Goal: Find specific page/section: Find specific page/section

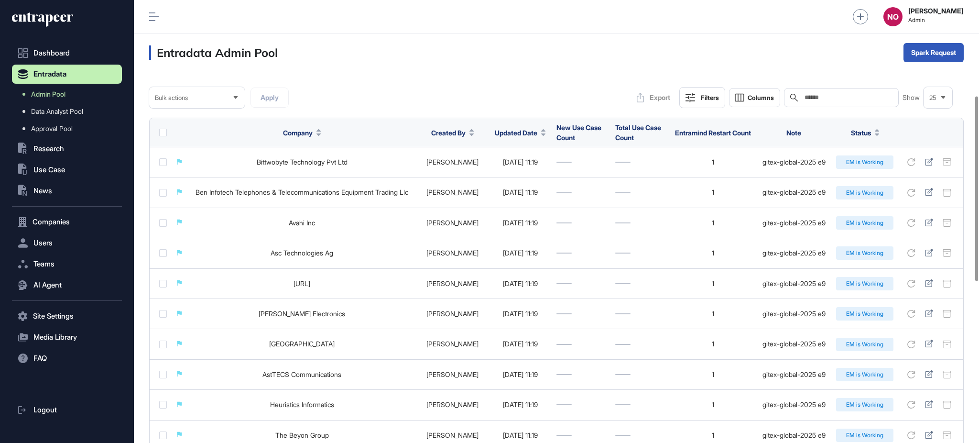
scroll to position [542, 0]
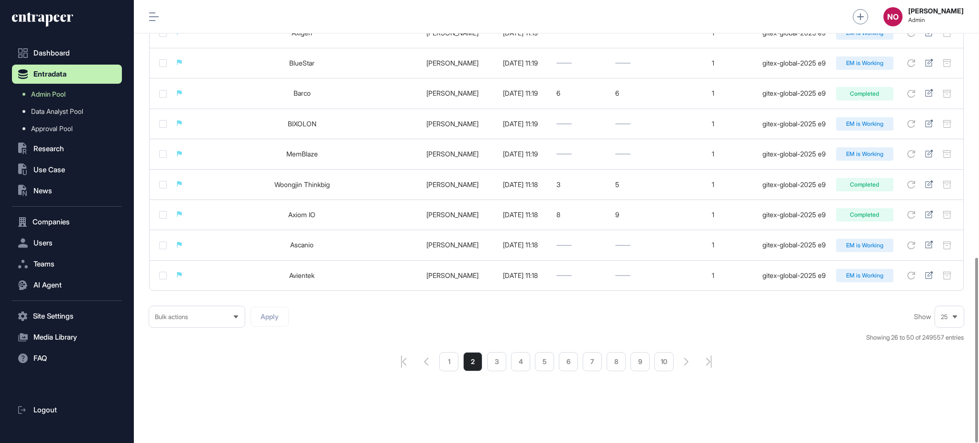
click at [452, 363] on li "1" at bounding box center [448, 361] width 19 height 19
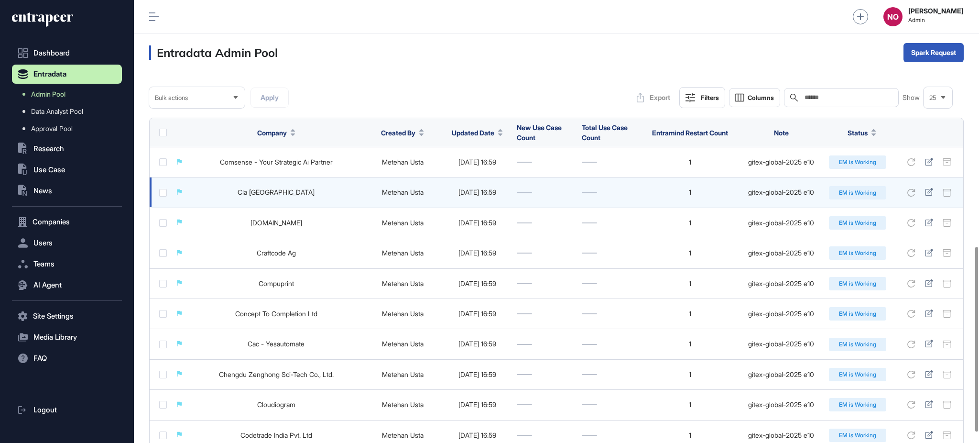
scroll to position [616, 0]
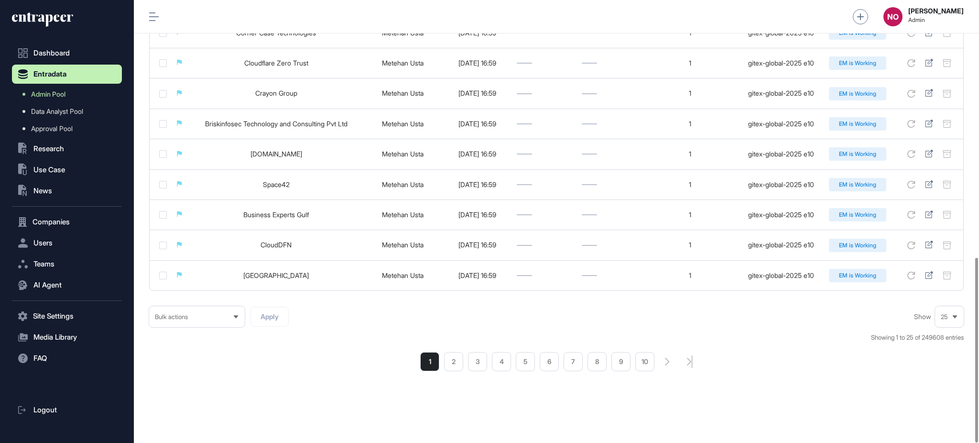
click at [511, 362] on ul "1 2 3 4 5 6 7 8 9 10" at bounding box center [537, 361] width 234 height 19
click at [507, 365] on li "4" at bounding box center [501, 361] width 19 height 19
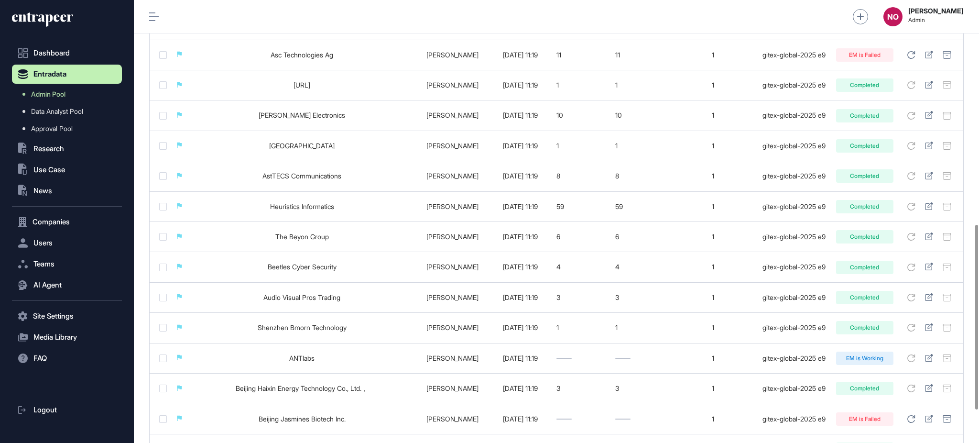
scroll to position [616, 0]
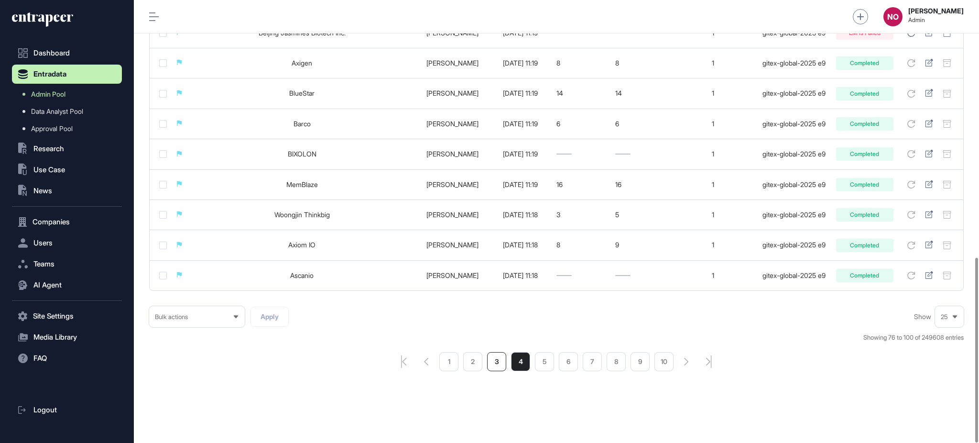
click at [494, 361] on li "3" at bounding box center [496, 361] width 19 height 19
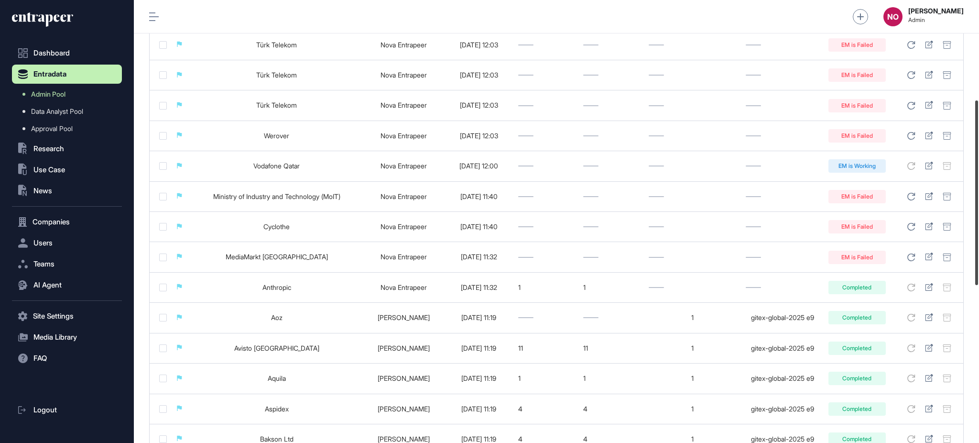
scroll to position [247, 0]
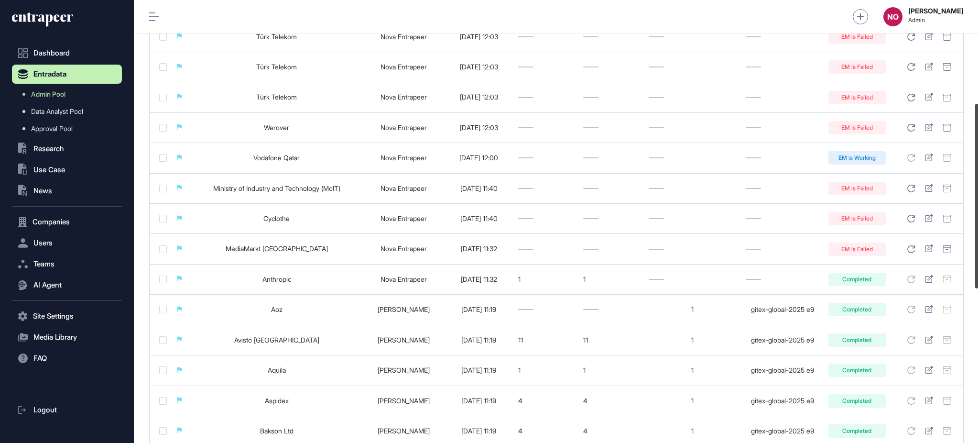
drag, startPoint x: 978, startPoint y: 120, endPoint x: 975, endPoint y: 222, distance: 102.8
click at [975, 222] on div at bounding box center [976, 196] width 3 height 185
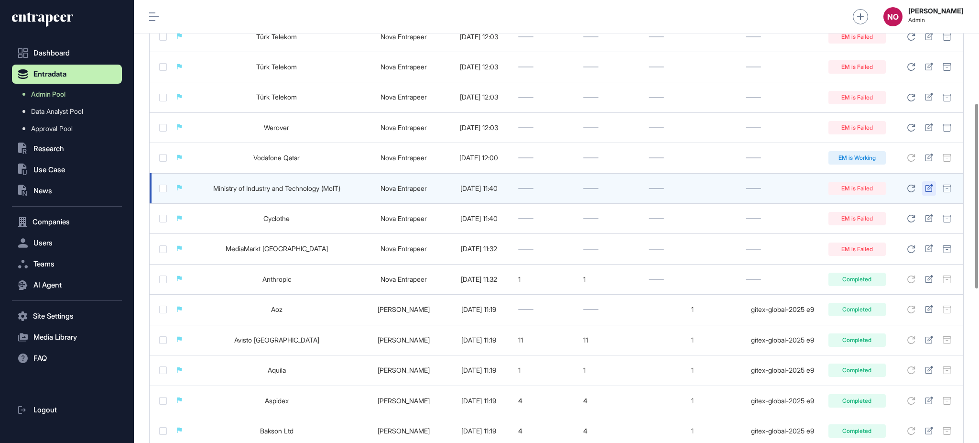
click at [929, 188] on icon at bounding box center [929, 188] width 8 height 8
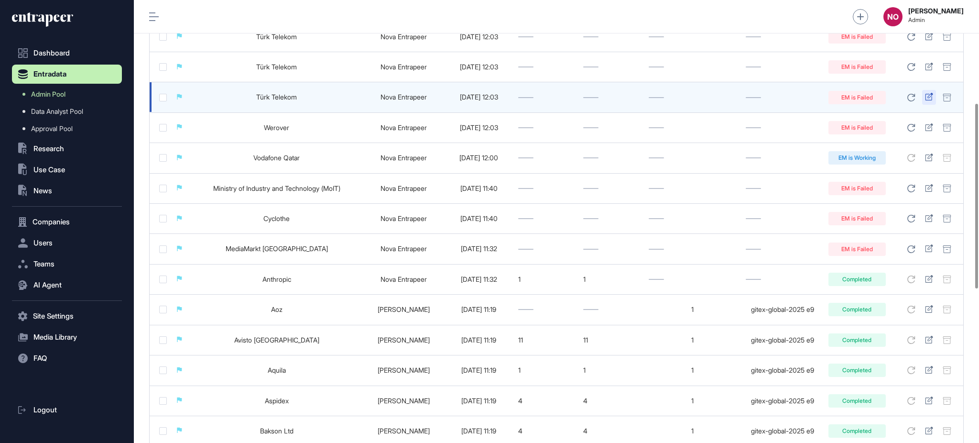
click at [931, 97] on icon at bounding box center [929, 97] width 8 height 8
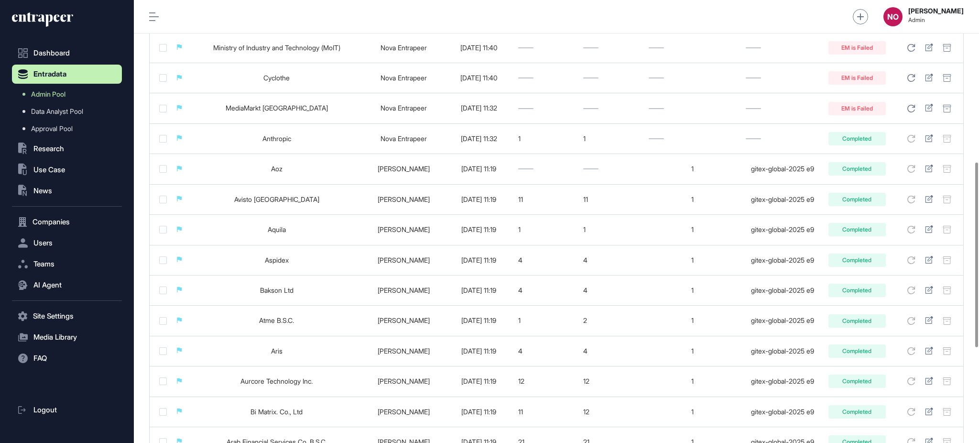
scroll to position [616, 0]
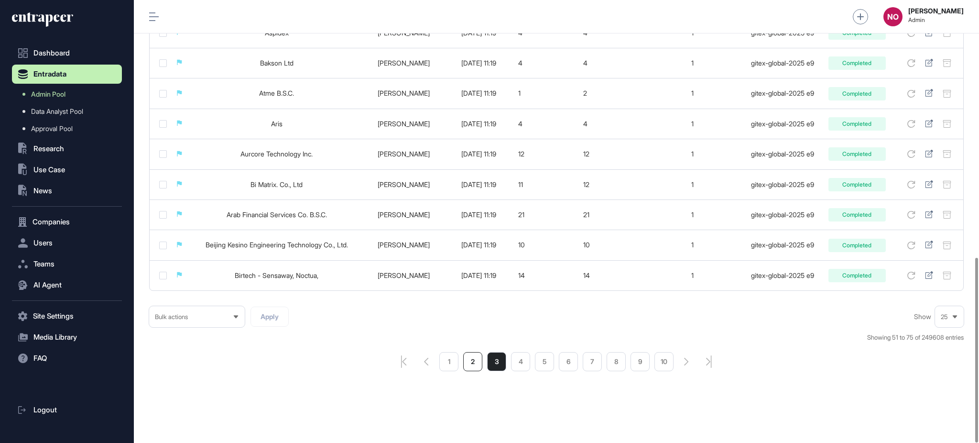
click at [472, 357] on li "2" at bounding box center [472, 361] width 19 height 19
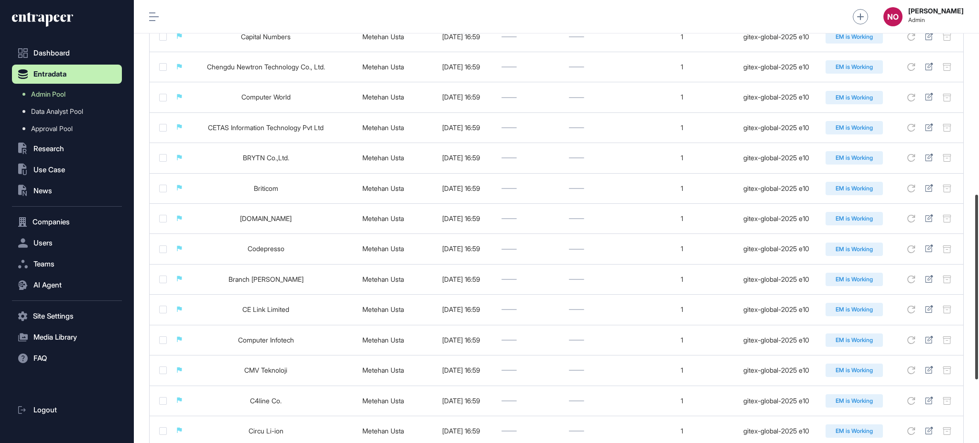
scroll to position [616, 0]
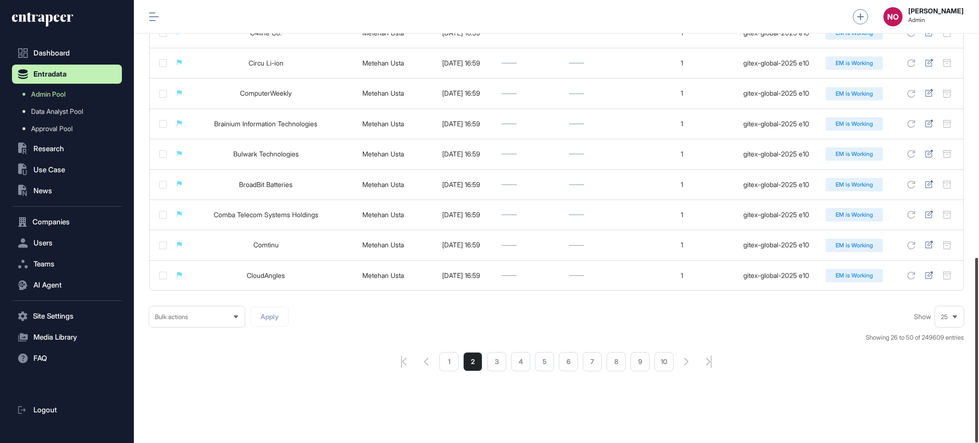
drag, startPoint x: 978, startPoint y: 115, endPoint x: 978, endPoint y: 390, distance: 275.3
click at [978, 390] on div at bounding box center [976, 350] width 3 height 185
click at [51, 222] on span "Companies" at bounding box center [51, 222] width 37 height 8
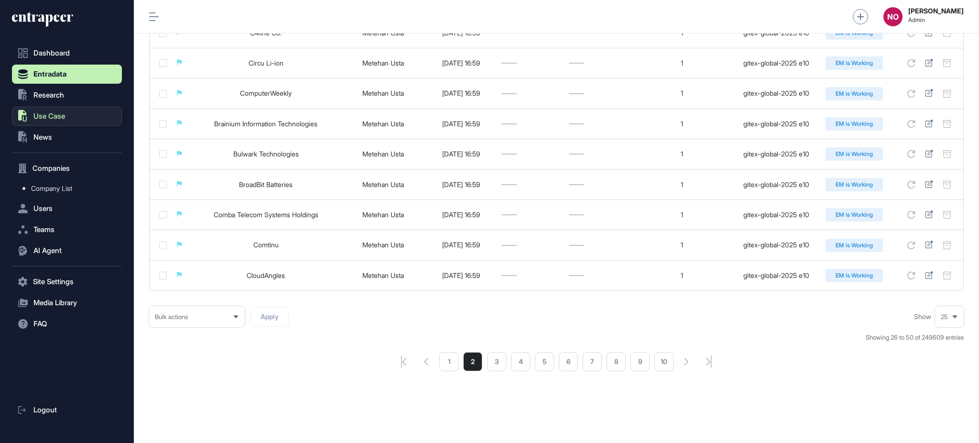
click at [69, 116] on button ".st0{fill:currentColor} Use Case" at bounding box center [67, 116] width 110 height 19
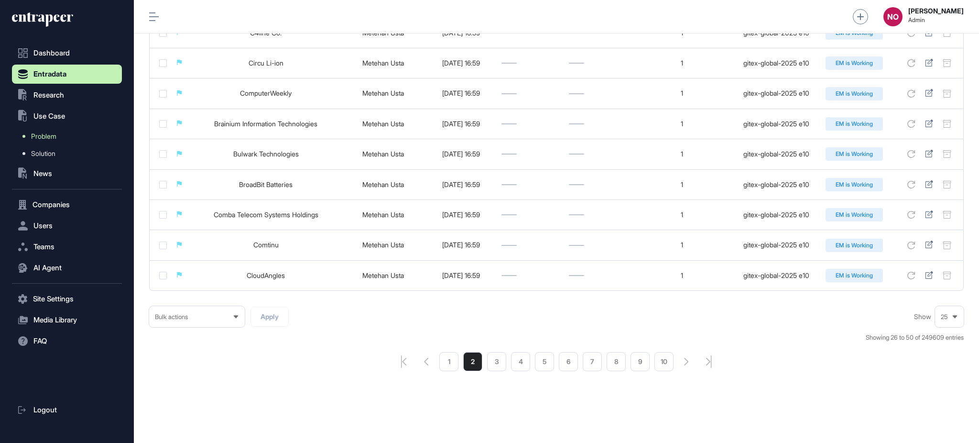
click at [74, 132] on link "Problem" at bounding box center [69, 136] width 105 height 17
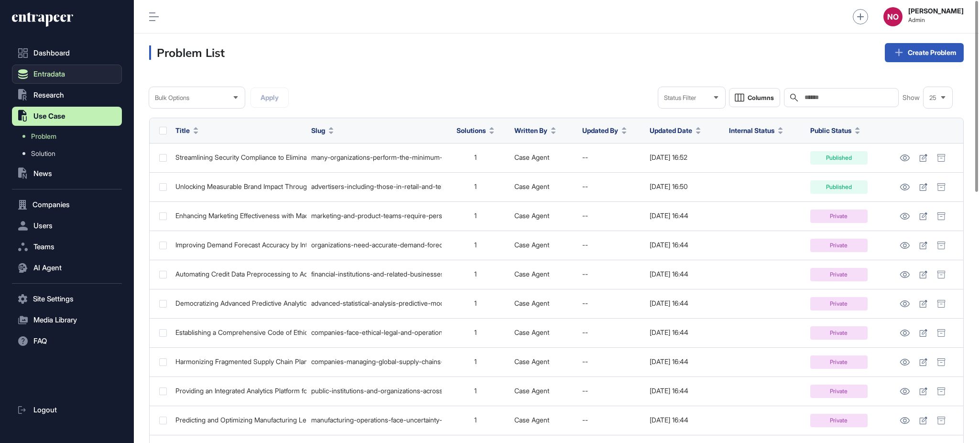
click at [59, 70] on span "Entradata" at bounding box center [49, 74] width 32 height 8
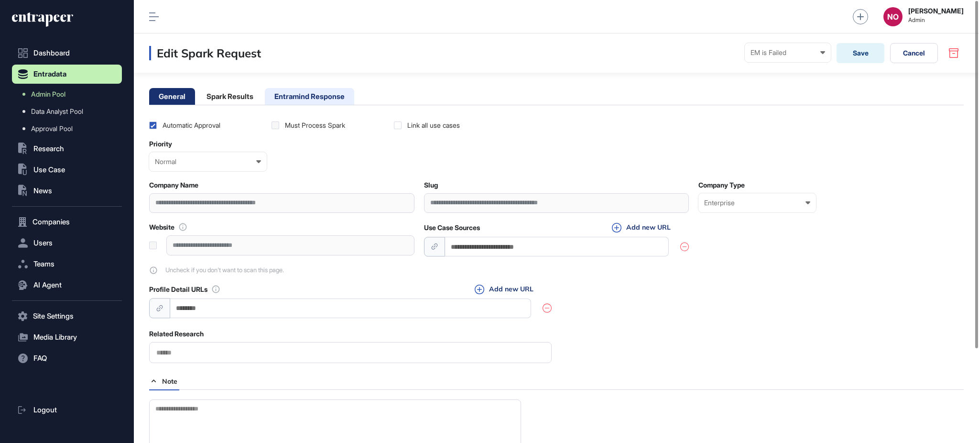
click at [326, 95] on li "Entramind Response" at bounding box center [309, 96] width 89 height 17
click at [296, 93] on li "Entramind Response" at bounding box center [309, 96] width 89 height 17
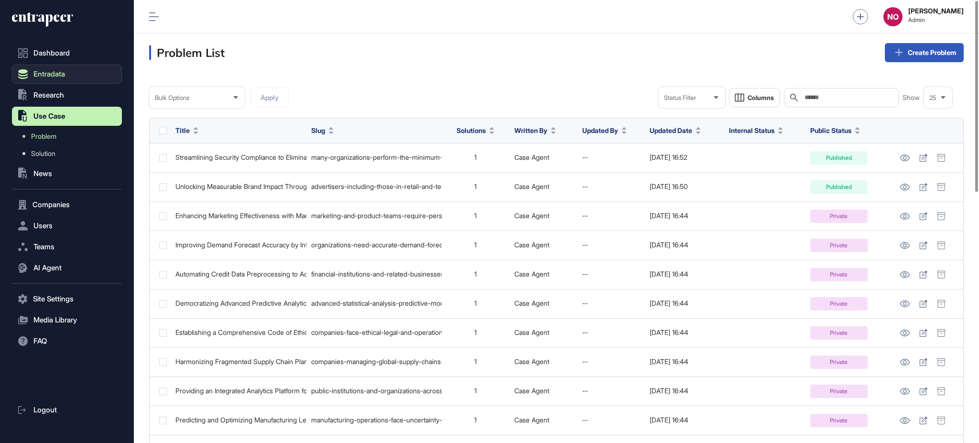
click at [74, 72] on button "Entradata" at bounding box center [67, 74] width 110 height 19
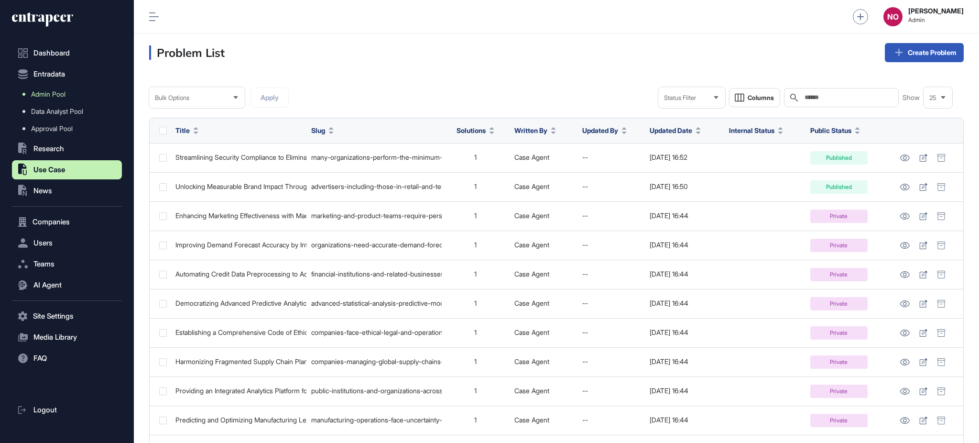
click at [57, 91] on span "Admin Pool" at bounding box center [48, 94] width 34 height 8
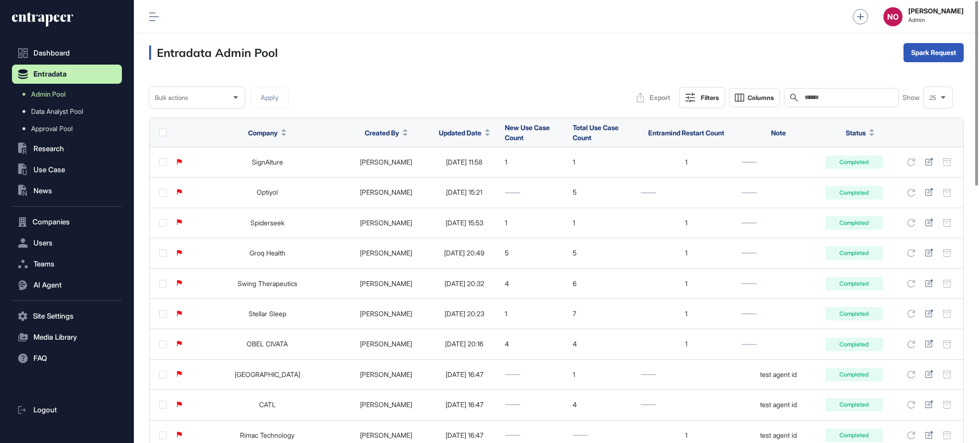
click at [456, 135] on span "Updated Date" at bounding box center [460, 133] width 43 height 10
click at [459, 167] on div "Sort Descending" at bounding box center [452, 173] width 59 height 14
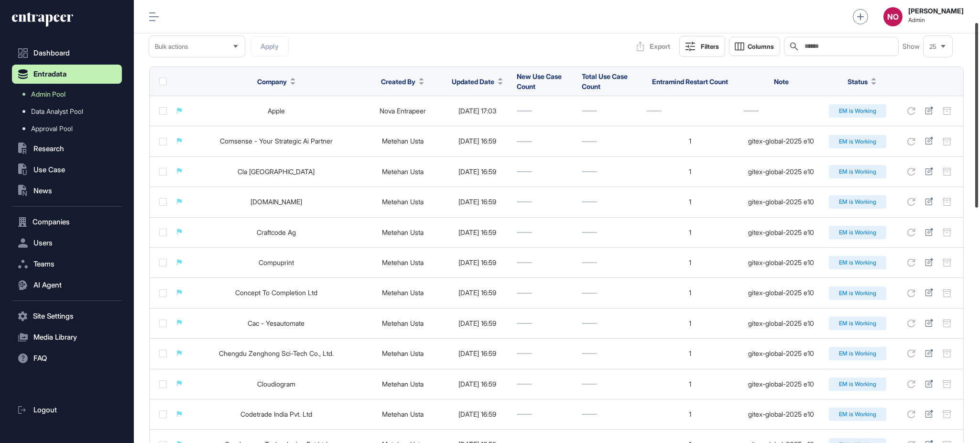
scroll to position [52, 0]
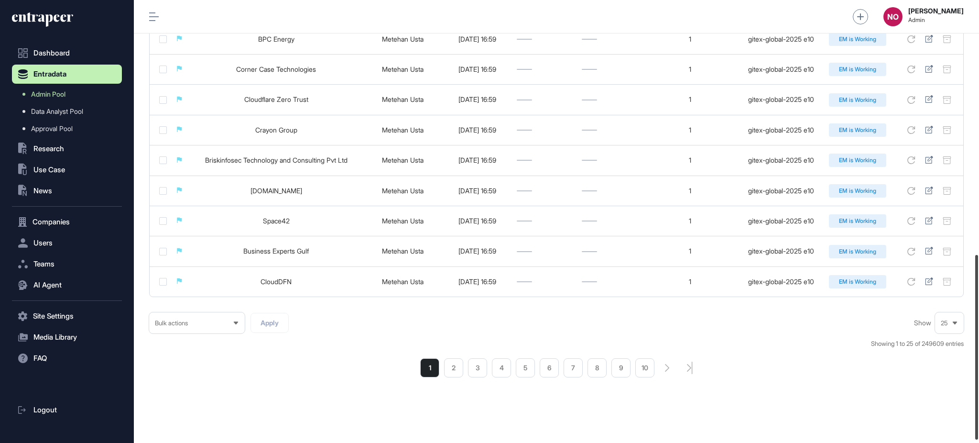
drag, startPoint x: 978, startPoint y: 126, endPoint x: 978, endPoint y: 380, distance: 253.8
click at [978, 380] on div at bounding box center [976, 347] width 3 height 185
click at [456, 370] on li "2" at bounding box center [453, 366] width 19 height 19
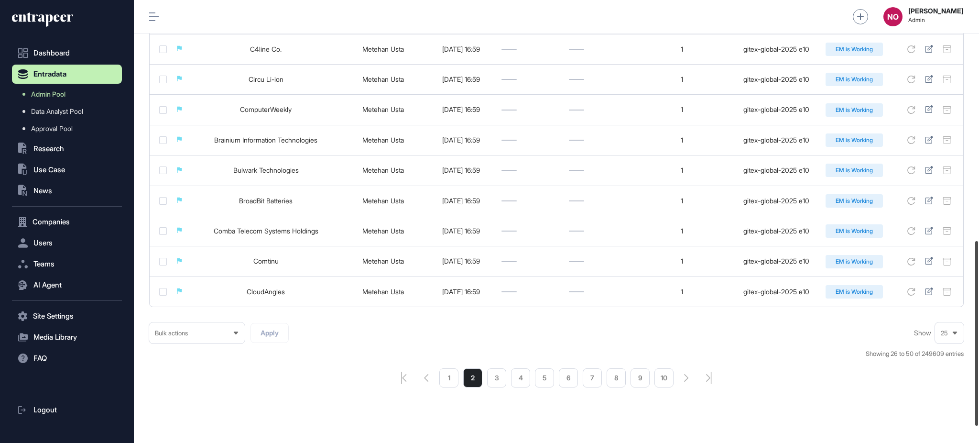
scroll to position [616, 0]
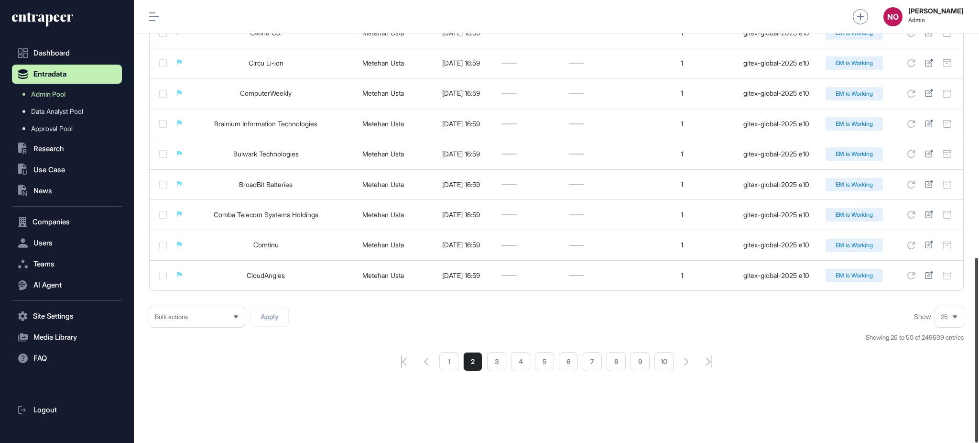
drag, startPoint x: 978, startPoint y: 135, endPoint x: 978, endPoint y: 403, distance: 268.7
click at [978, 403] on div at bounding box center [976, 350] width 3 height 185
click at [494, 369] on li "3" at bounding box center [496, 361] width 19 height 19
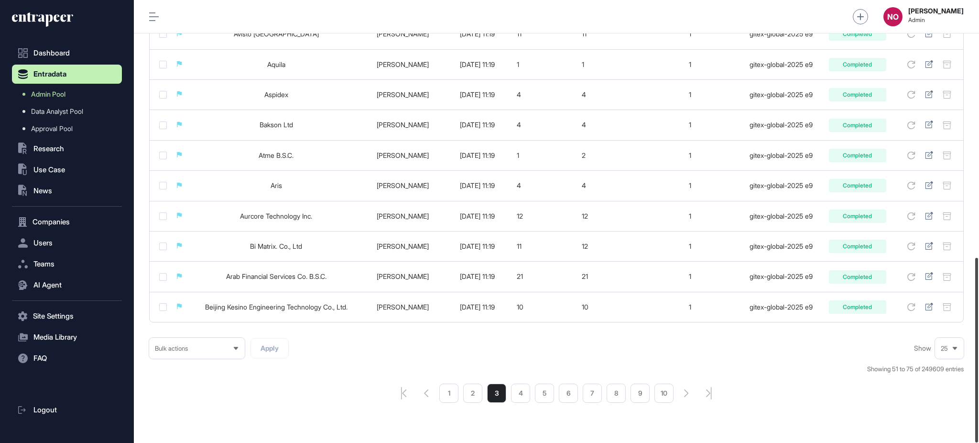
scroll to position [616, 0]
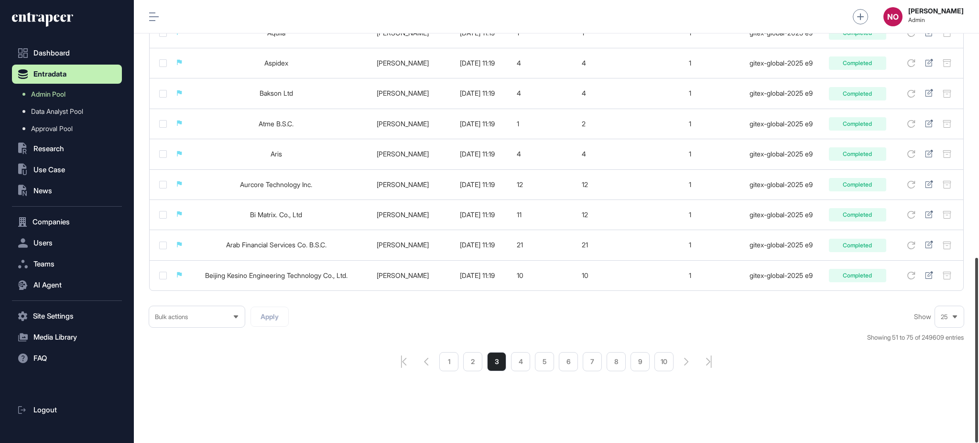
drag, startPoint x: 978, startPoint y: 129, endPoint x: 972, endPoint y: 385, distance: 256.3
click at [975, 385] on div at bounding box center [976, 350] width 3 height 185
drag, startPoint x: 978, startPoint y: 366, endPoint x: 947, endPoint y: 377, distance: 33.1
click at [978, 373] on div at bounding box center [976, 350] width 3 height 185
click at [478, 364] on li "2" at bounding box center [472, 361] width 19 height 19
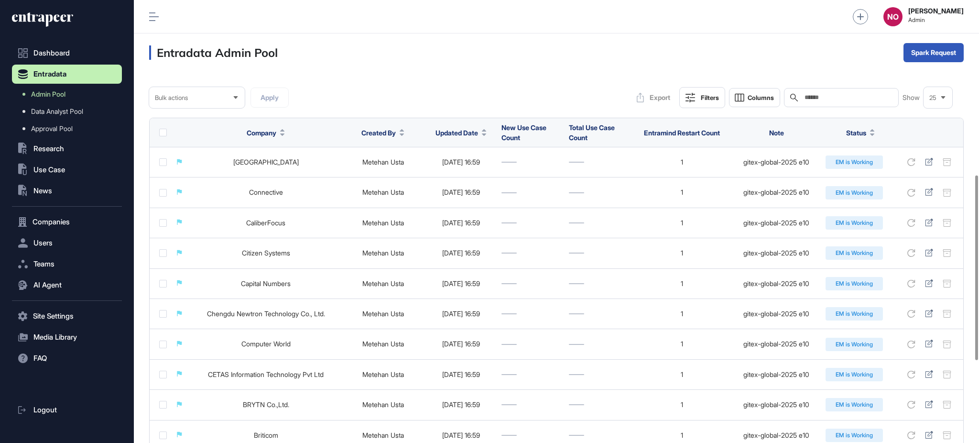
scroll to position [616, 0]
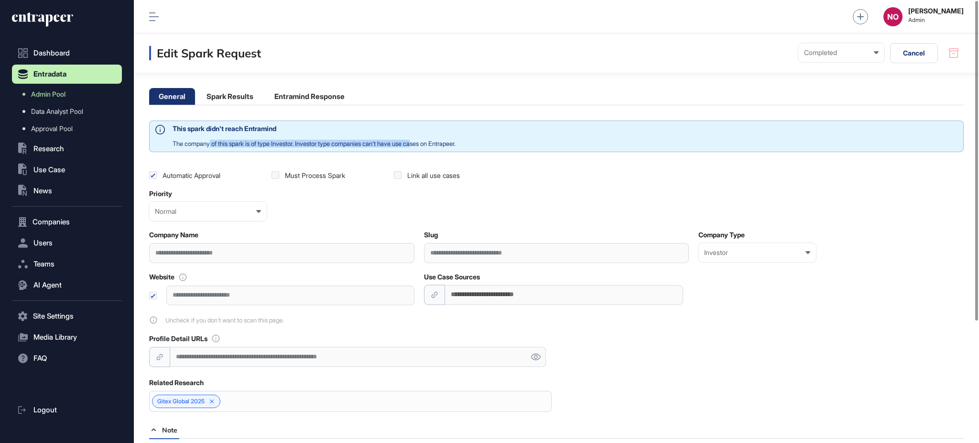
drag, startPoint x: 213, startPoint y: 149, endPoint x: 446, endPoint y: 134, distance: 233.3
click at [444, 134] on div "This spark didn't reach Entramind The company of this spark is of type Investor…" at bounding box center [556, 136] width 815 height 32
click at [456, 133] on div "This spark didn't reach Entramind The company of this spark is of type Investor…" at bounding box center [314, 136] width 283 height 23
click at [285, 94] on li "Entramind Response" at bounding box center [309, 96] width 89 height 17
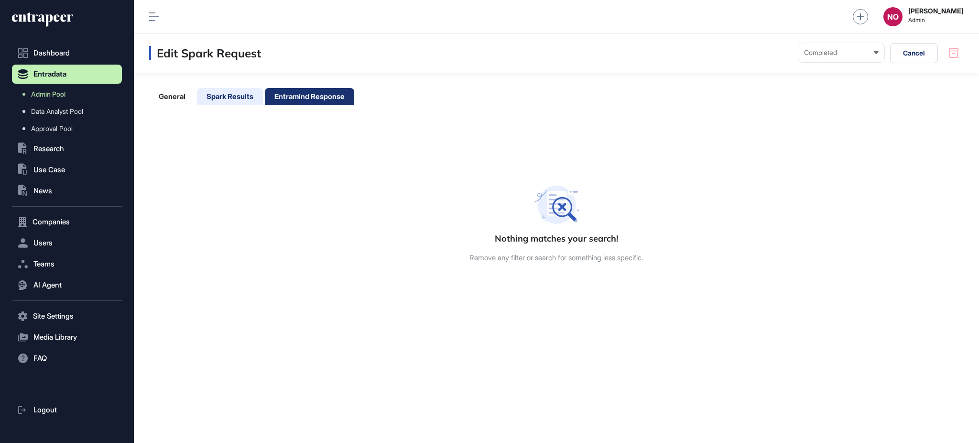
click at [233, 103] on li "Spark Results" at bounding box center [230, 96] width 66 height 17
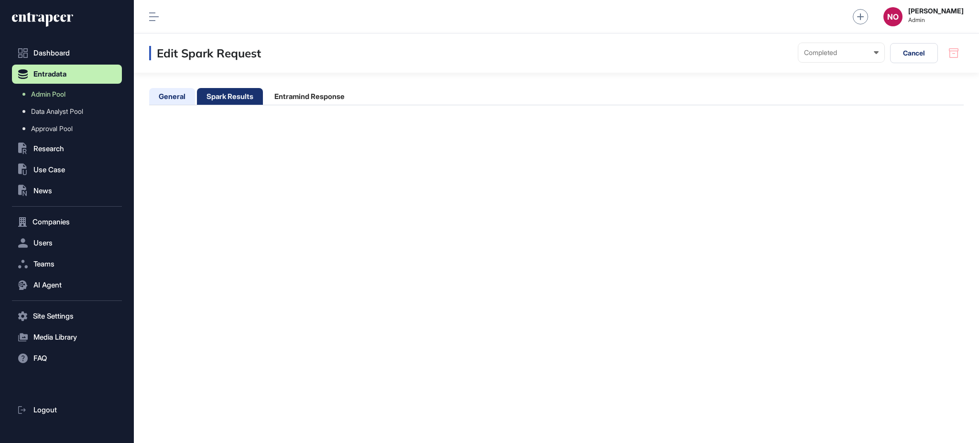
click at [164, 104] on li "General" at bounding box center [172, 96] width 46 height 17
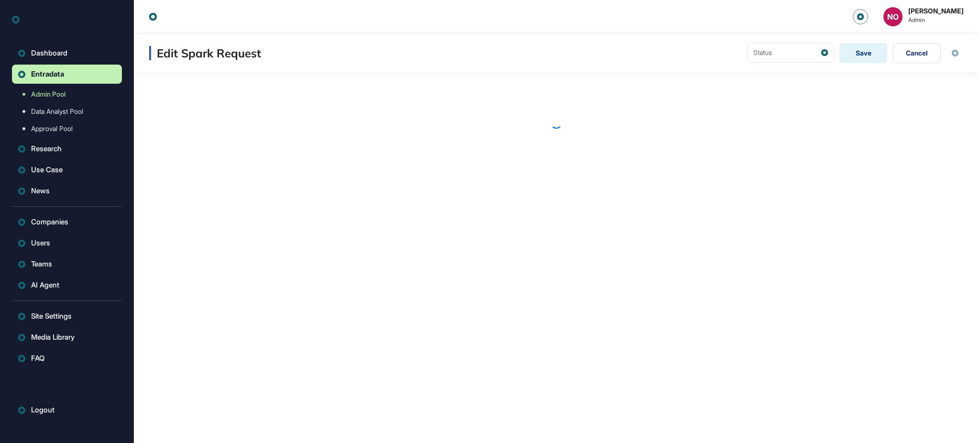
scroll to position [0, 0]
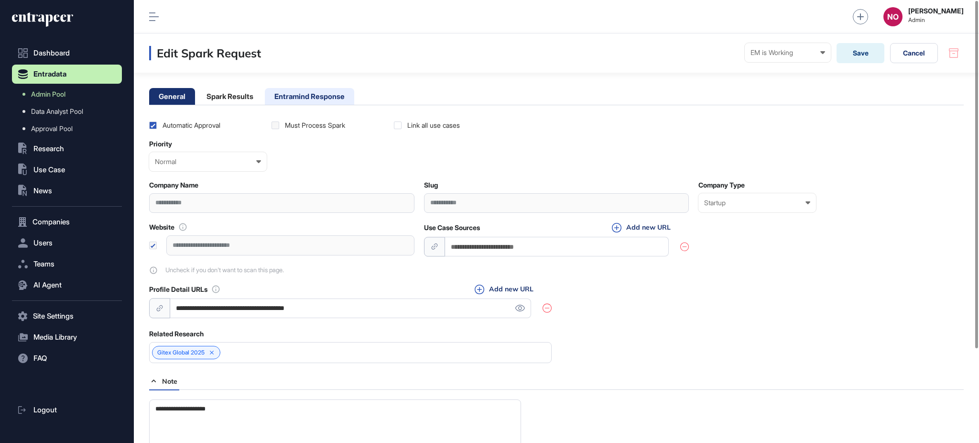
click at [319, 98] on li "Entramind Response" at bounding box center [309, 96] width 89 height 17
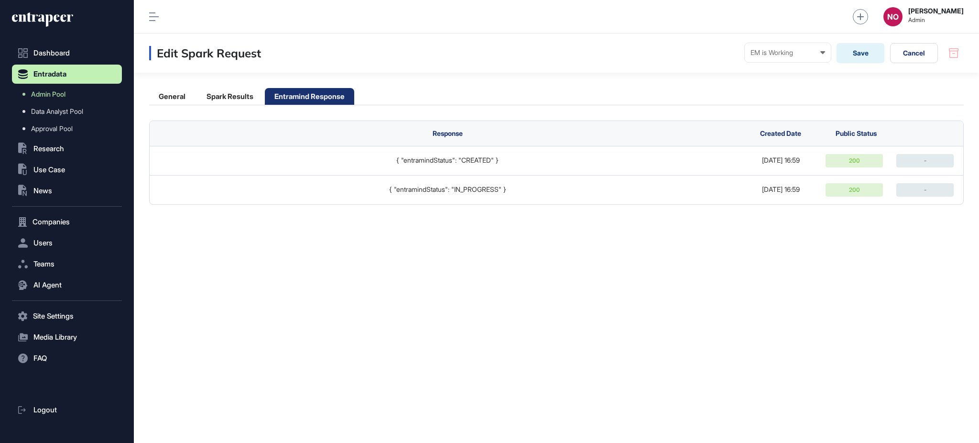
drag, startPoint x: 326, startPoint y: 139, endPoint x: 547, endPoint y: 260, distance: 252.6
click at [530, 251] on div "Edit Spark Request EM is Working Ready In progress Completed EM is Working EM i…" at bounding box center [556, 237] width 845 height 409
click at [560, 264] on div "Edit Spark Request EM is Working Ready In progress Completed EM is Working EM i…" at bounding box center [556, 237] width 845 height 409
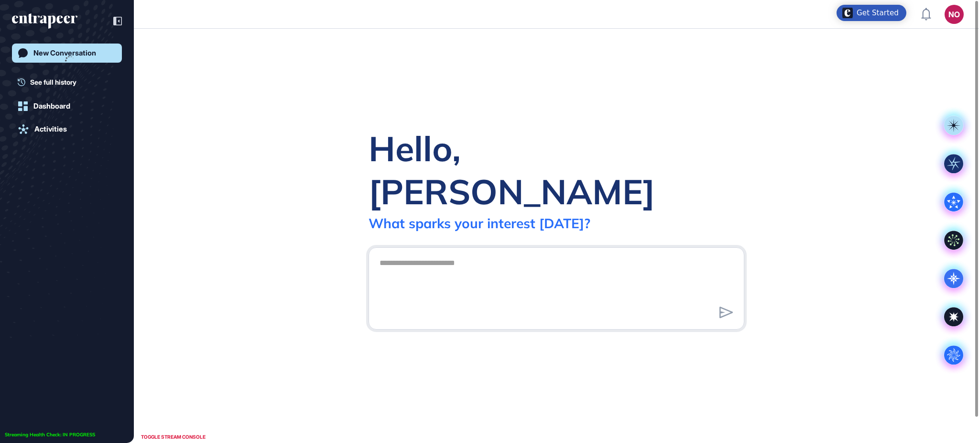
scroll to position [0, 0]
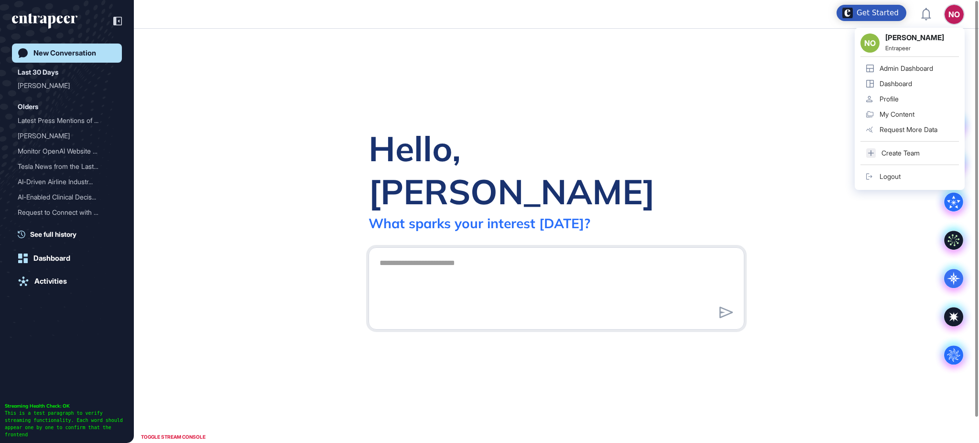
click at [922, 73] on link "Admin Dashboard" at bounding box center [909, 68] width 98 height 15
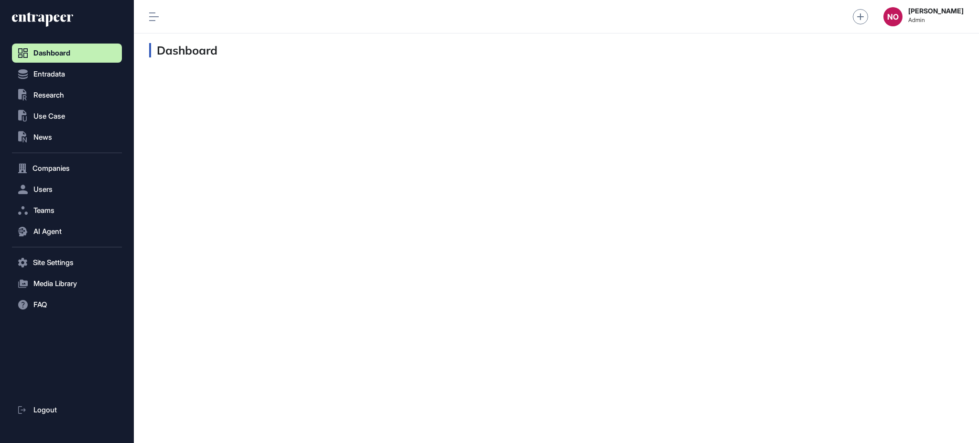
scroll to position [0, 0]
click at [53, 77] on span "Entradata" at bounding box center [49, 74] width 32 height 8
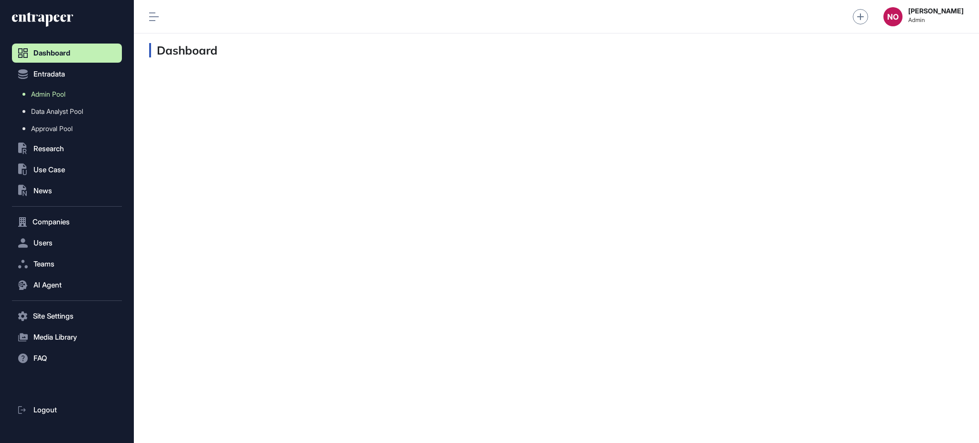
click at [58, 95] on span "Admin Pool" at bounding box center [48, 94] width 34 height 8
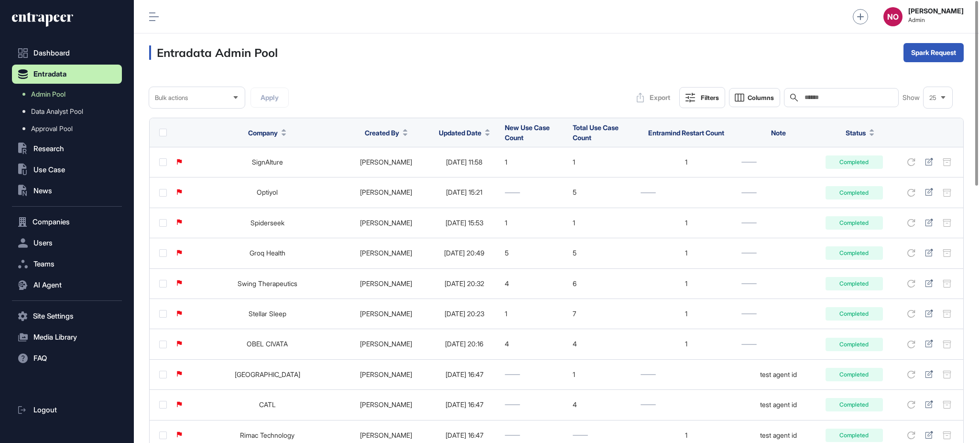
click at [466, 131] on button "Updated Date" at bounding box center [464, 133] width 51 height 10
drag, startPoint x: 457, startPoint y: 159, endPoint x: 457, endPoint y: 177, distance: 18.2
click at [457, 177] on div "Sort Ascending Sort Descending Hide Column" at bounding box center [452, 172] width 67 height 56
click at [467, 173] on span "Sort Descending" at bounding box center [459, 173] width 38 height 8
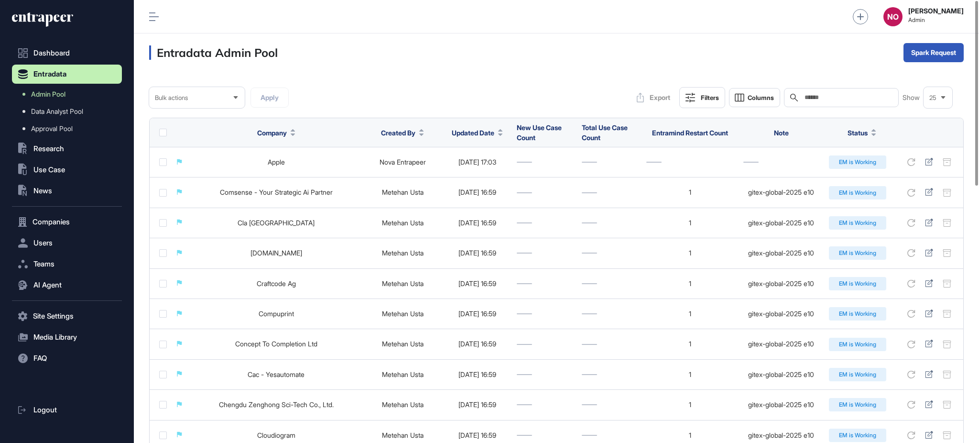
click at [576, 91] on div "Bulk actions Apply Export Filters Columns Search Show 25" at bounding box center [556, 97] width 815 height 21
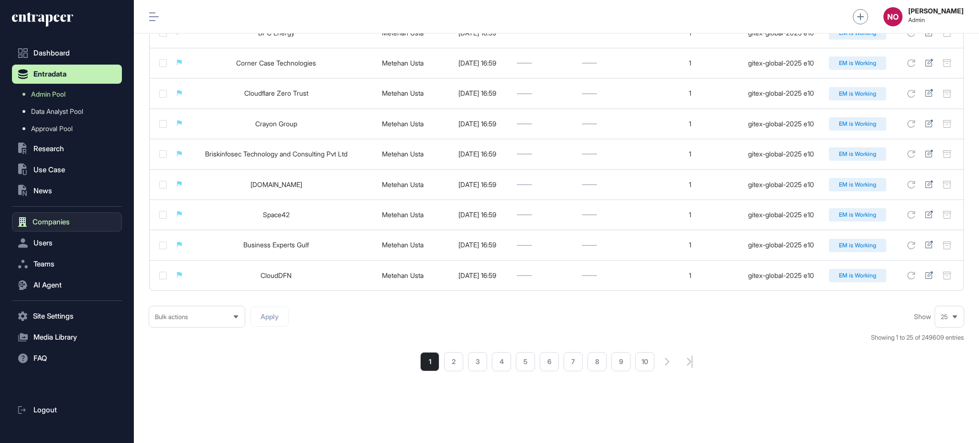
click at [69, 217] on button "Companies" at bounding box center [67, 221] width 110 height 19
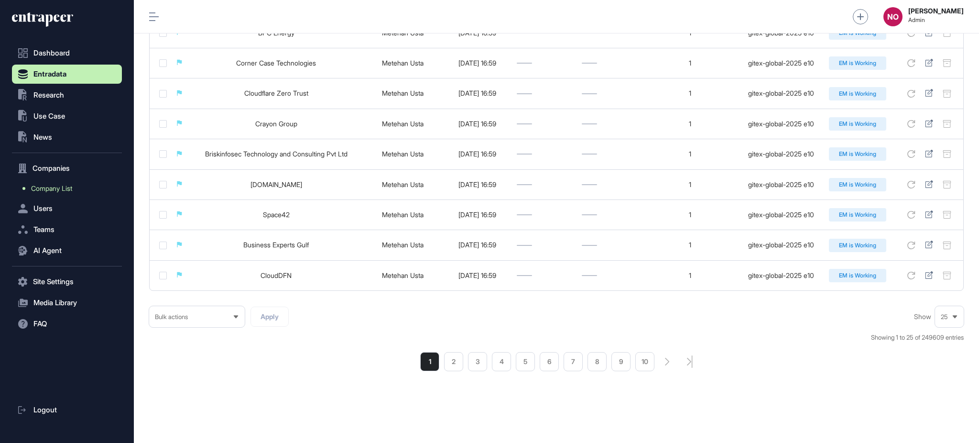
click at [79, 188] on link "Company List" at bounding box center [69, 188] width 105 height 17
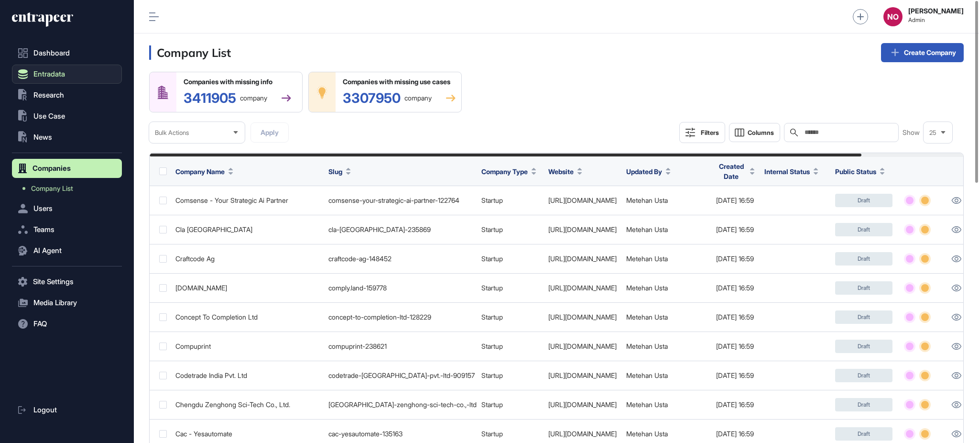
click at [50, 75] on span "Entradata" at bounding box center [49, 74] width 32 height 8
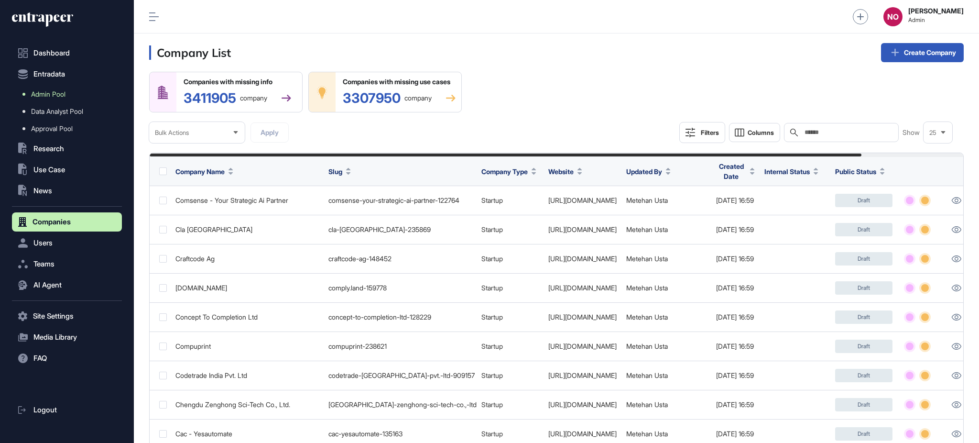
click at [65, 92] on span "Admin Pool" at bounding box center [48, 94] width 34 height 8
